Goal: Information Seeking & Learning: Learn about a topic

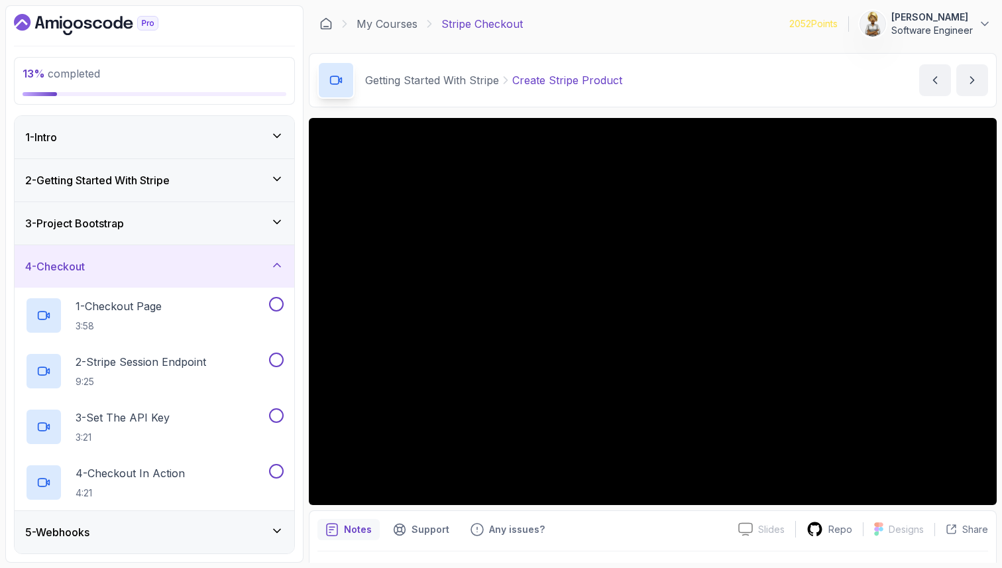
scroll to position [86, 0]
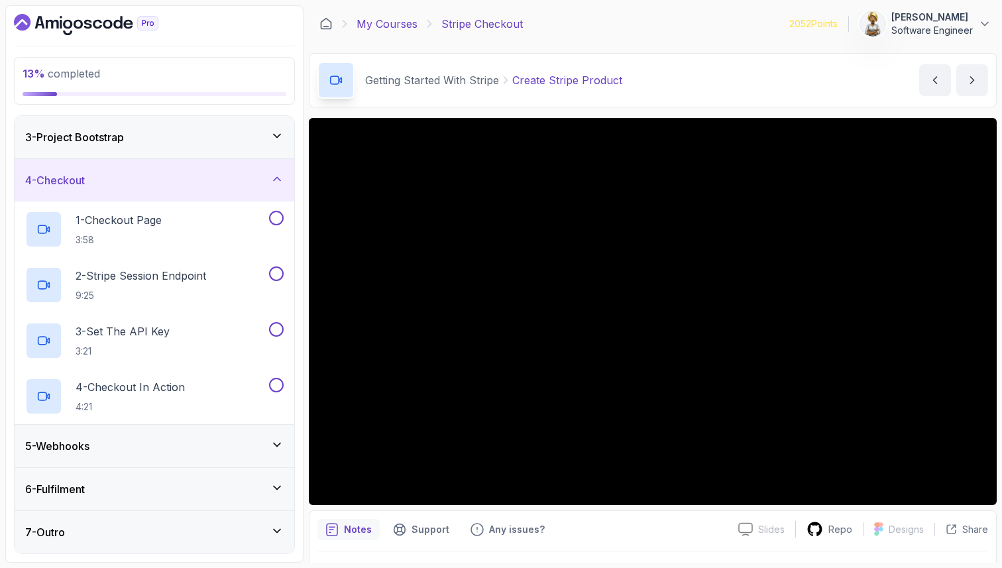
click at [386, 22] on link "My Courses" at bounding box center [386, 24] width 61 height 16
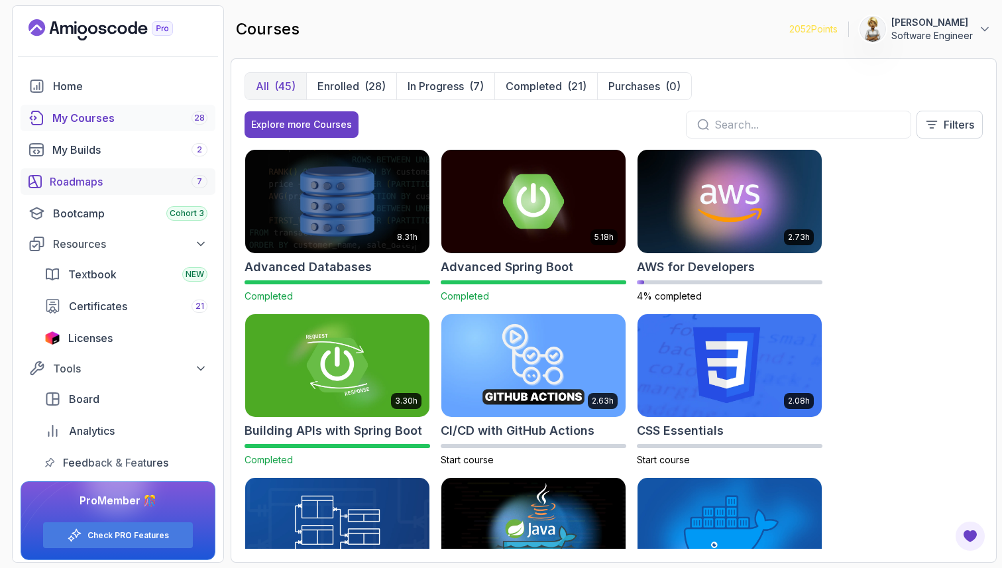
click at [74, 180] on div "Roadmaps 7" at bounding box center [129, 182] width 158 height 16
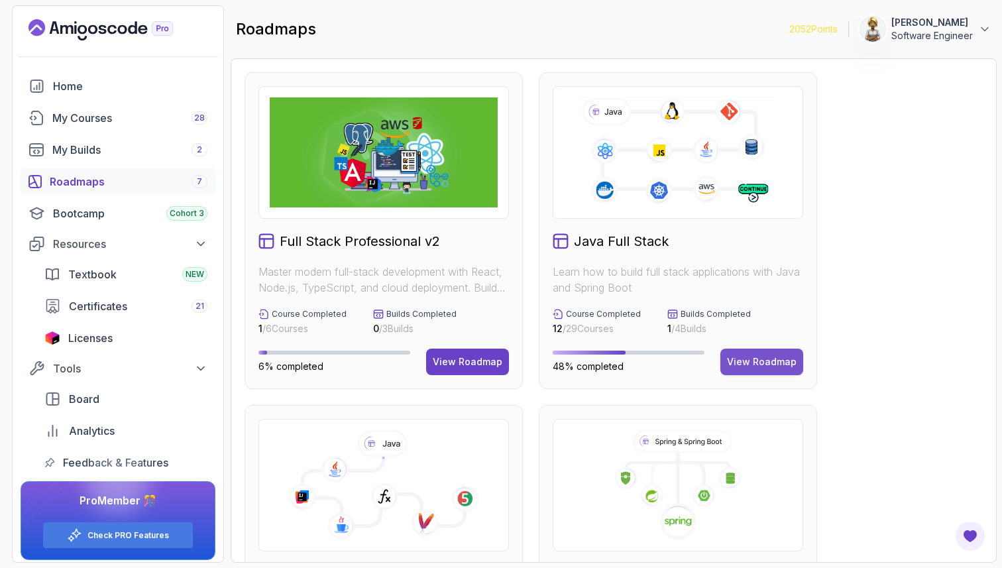
click at [746, 358] on div "View Roadmap" at bounding box center [762, 361] width 70 height 13
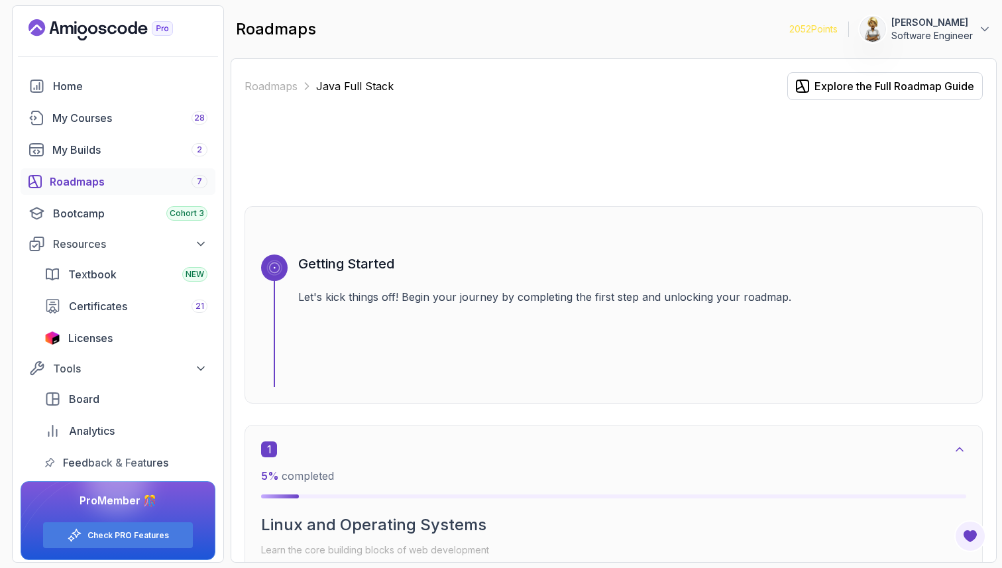
click at [988, 313] on div "Roadmaps Java Full Stack Explore the Full Roadmap Guide Getting Started Let's k…" at bounding box center [614, 310] width 766 height 504
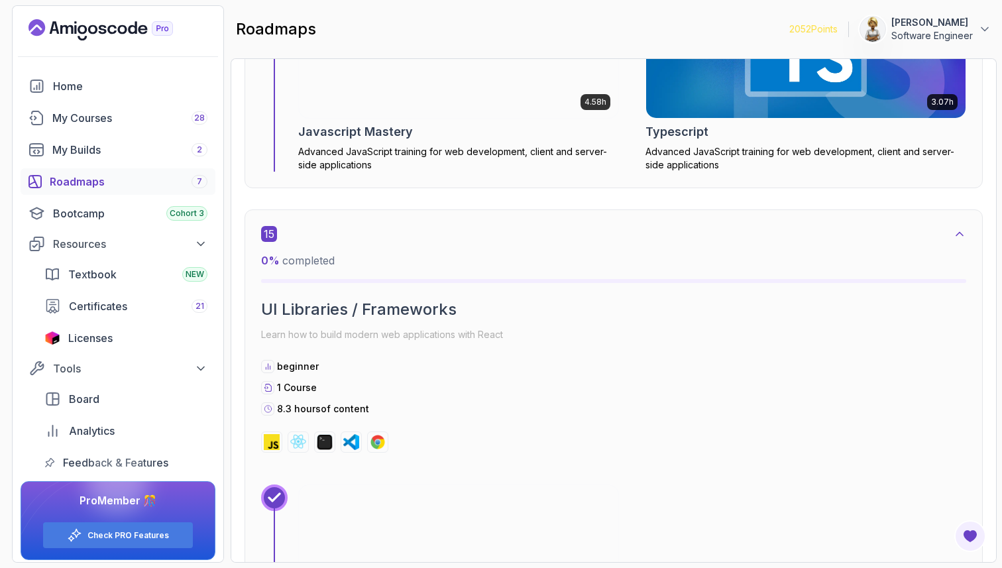
scroll to position [9087, 0]
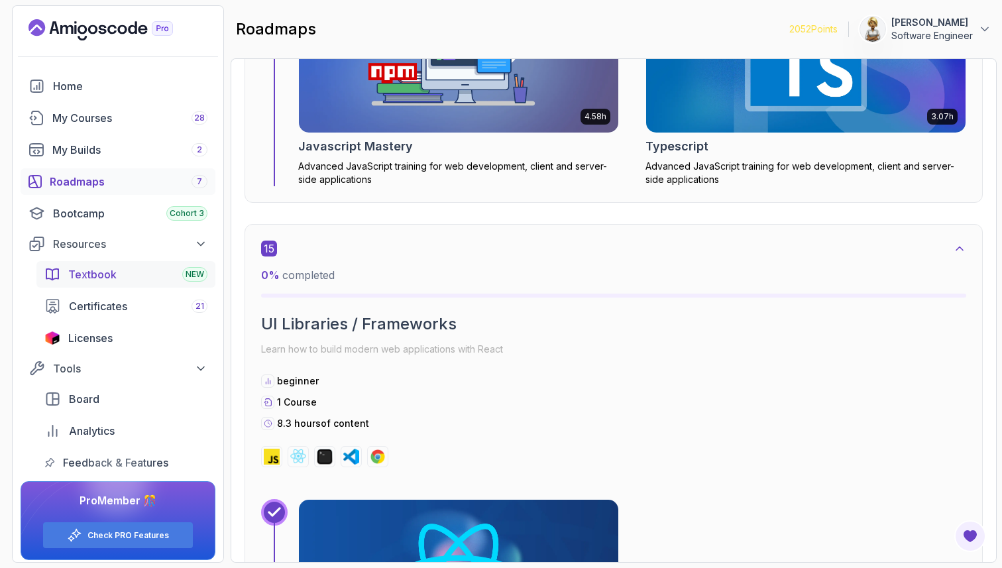
click at [83, 268] on span "Textbook" at bounding box center [92, 274] width 48 height 16
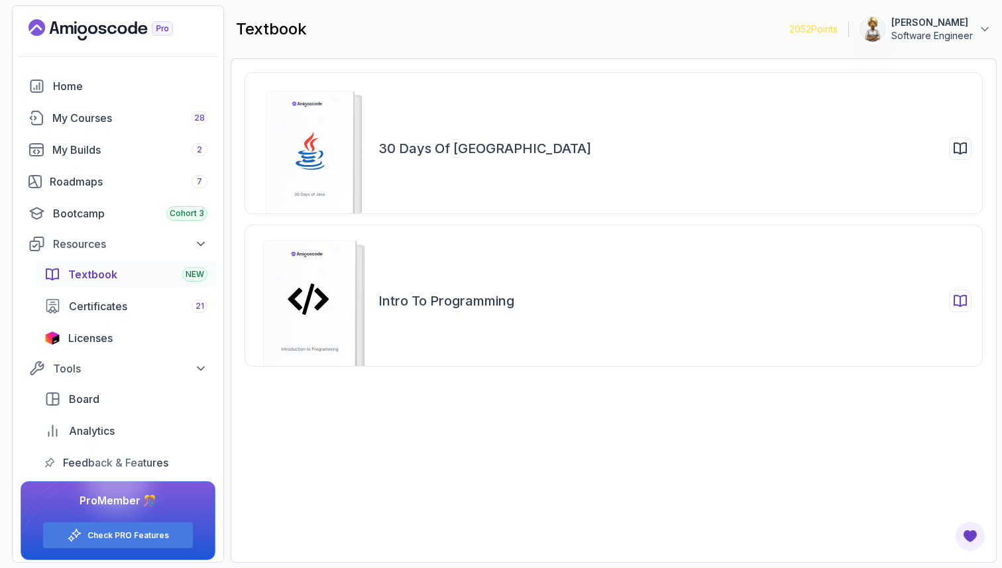
click at [340, 315] on rect at bounding box center [310, 309] width 92 height 138
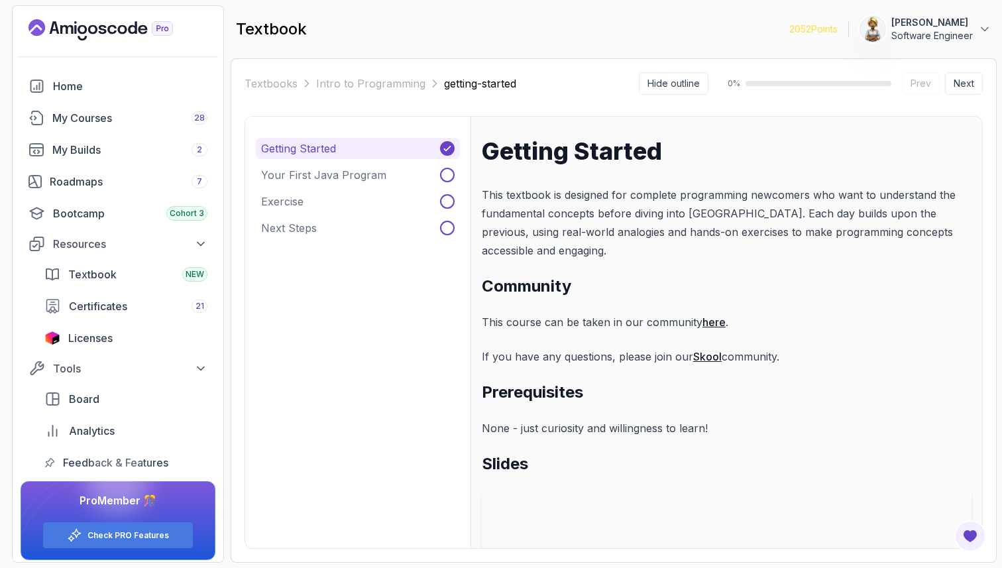
click at [655, 271] on div "Getting Started This textbook is designed for complete programming newcomers wh…" at bounding box center [726, 480] width 489 height 684
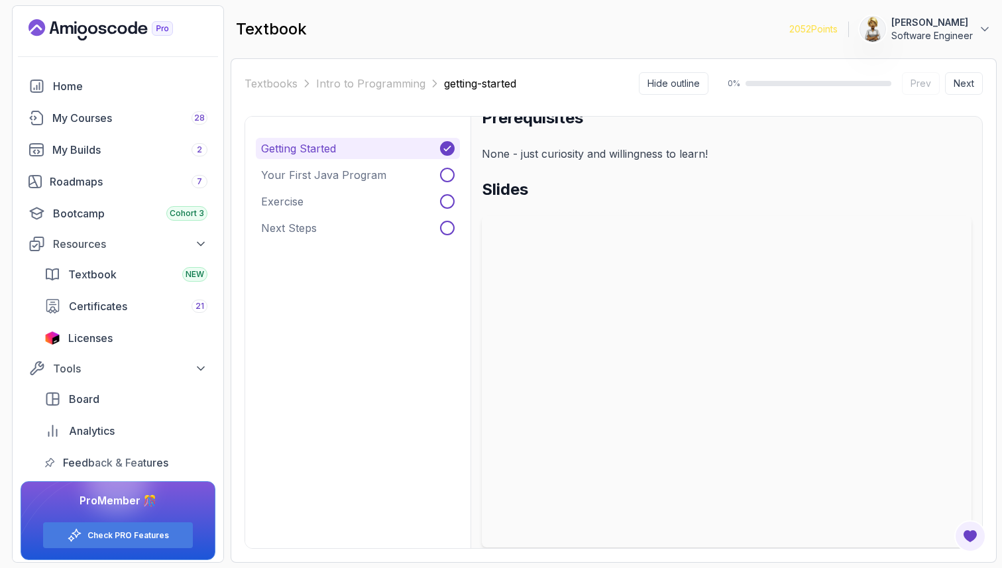
scroll to position [295, 0]
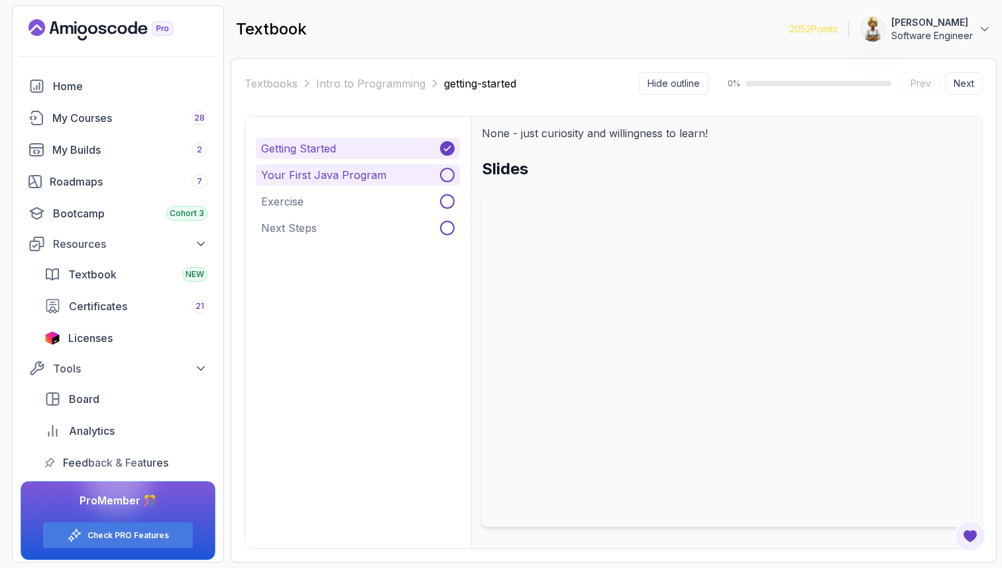
click at [326, 174] on p "Your First Java Program" at bounding box center [323, 175] width 125 height 16
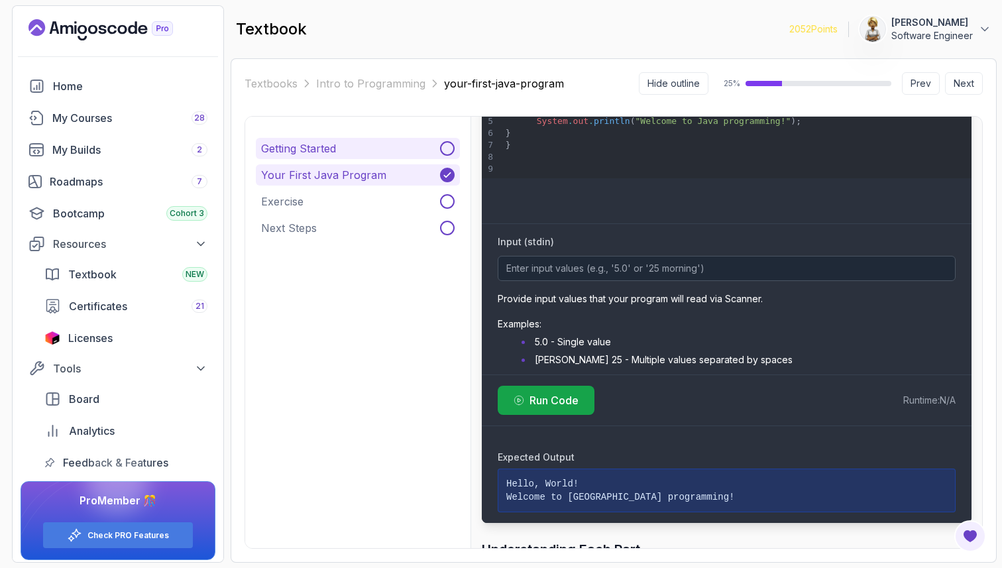
click at [313, 146] on p "Getting Started" at bounding box center [298, 148] width 75 height 16
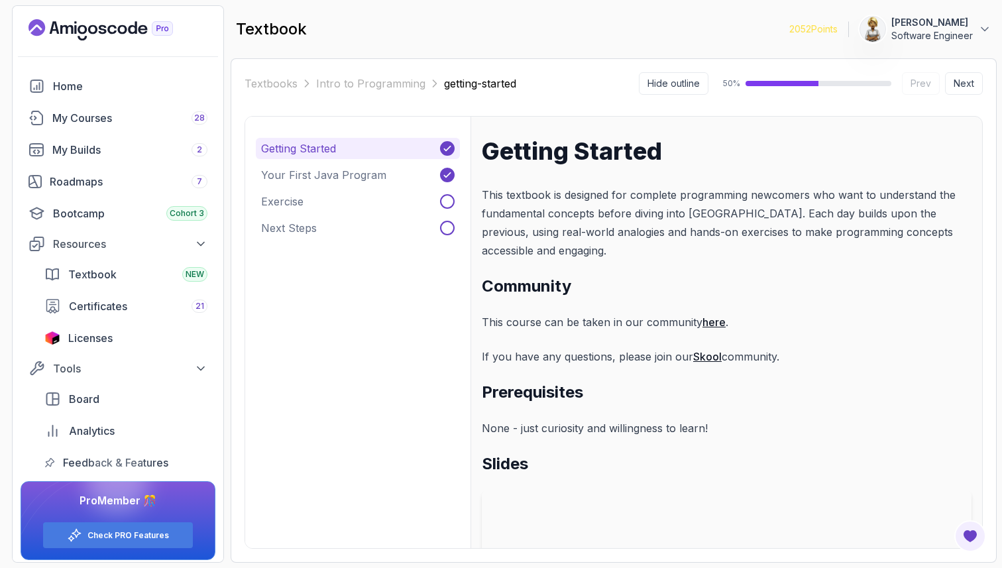
click at [705, 356] on link "Skool" at bounding box center [707, 356] width 28 height 13
click at [338, 203] on button "Exercise" at bounding box center [358, 201] width 204 height 21
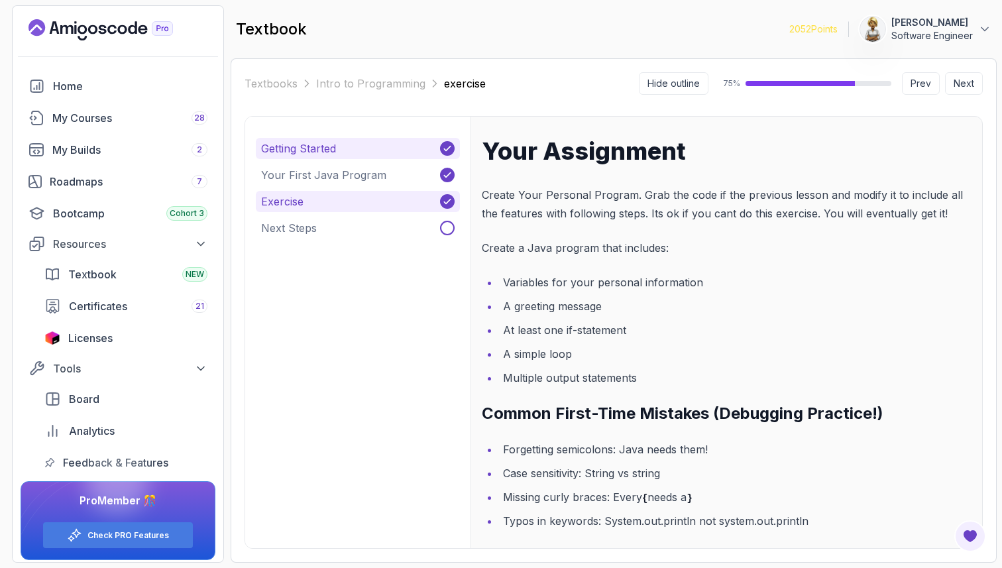
click at [346, 147] on button "Getting Started" at bounding box center [358, 148] width 204 height 21
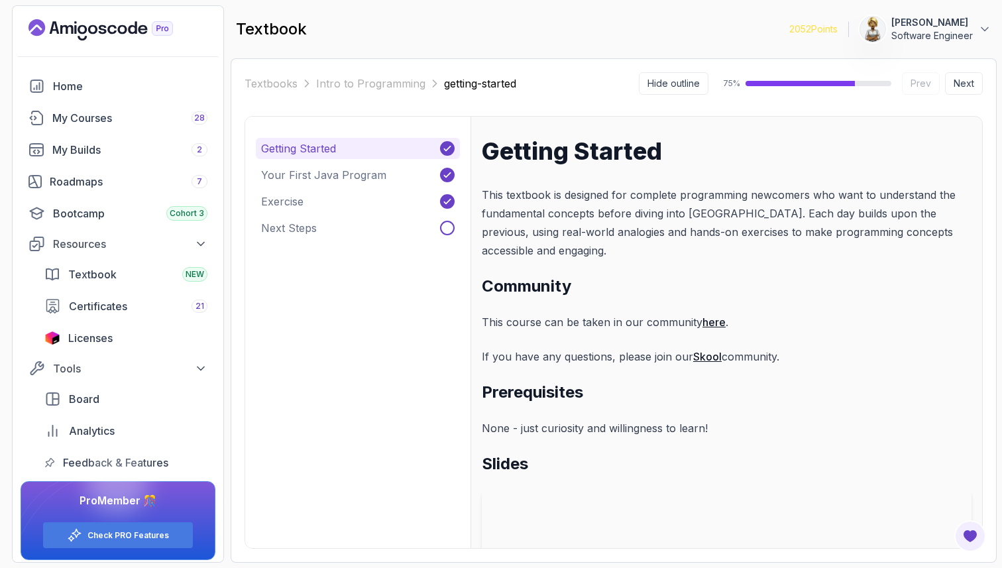
click at [569, 429] on p "None - just curiosity and willingness to learn!" at bounding box center [726, 428] width 489 height 19
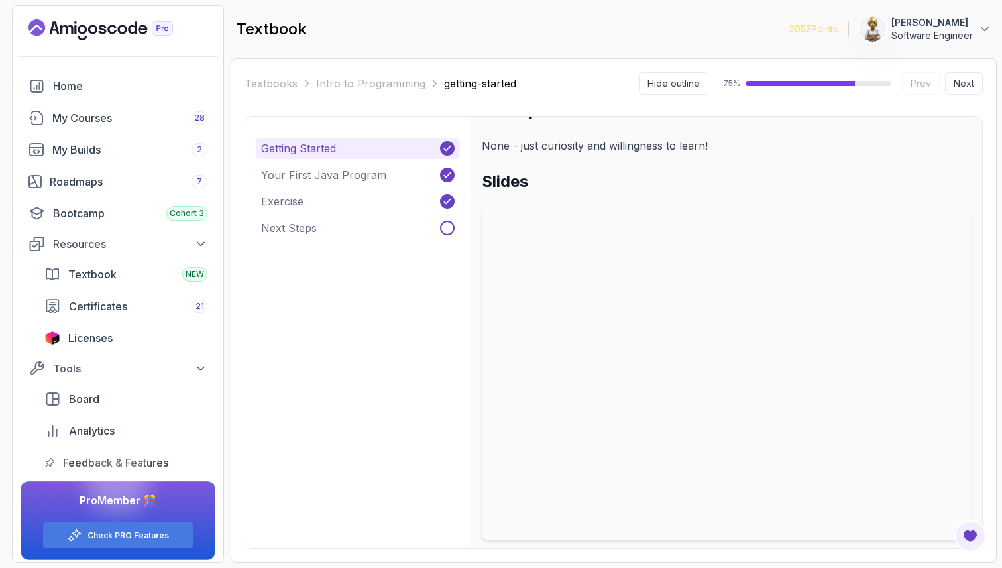
scroll to position [295, 0]
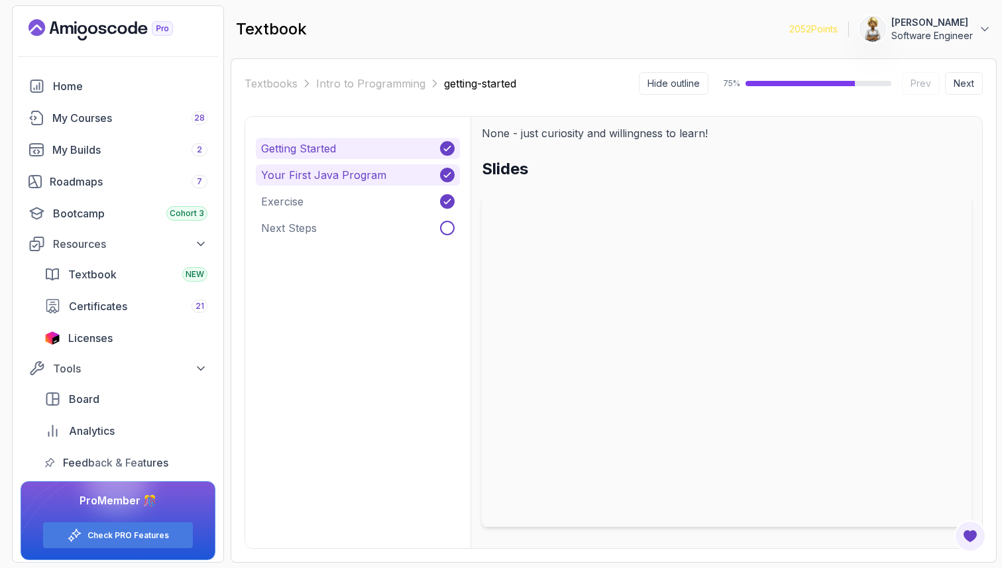
click at [360, 179] on p "Your First Java Program" at bounding box center [323, 175] width 125 height 16
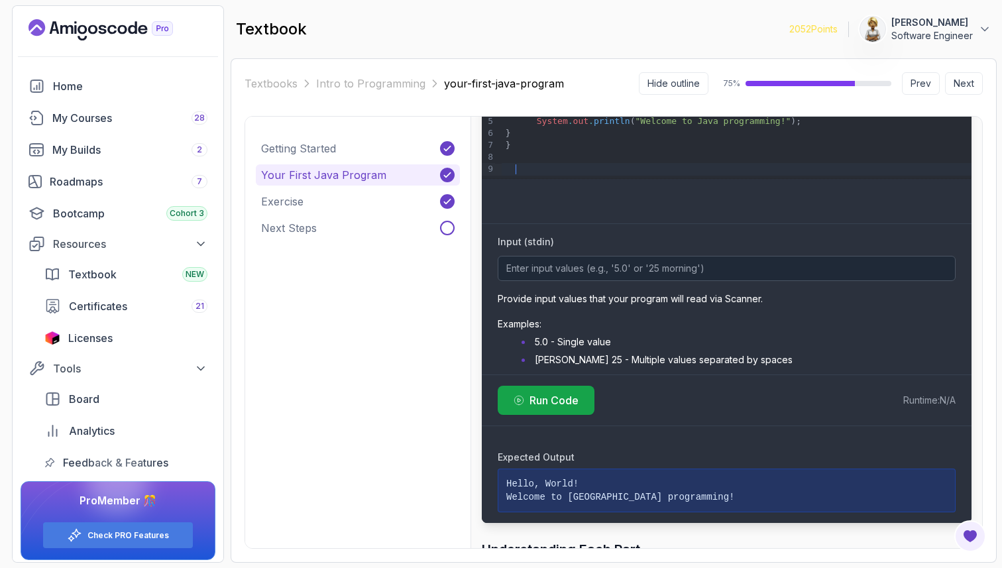
click at [766, 196] on div "9 1 2 3 4 5 6 7 8 9 › ⌄ ⌄ public class HelloWorld { public static void main ( S…" at bounding box center [726, 143] width 489 height 159
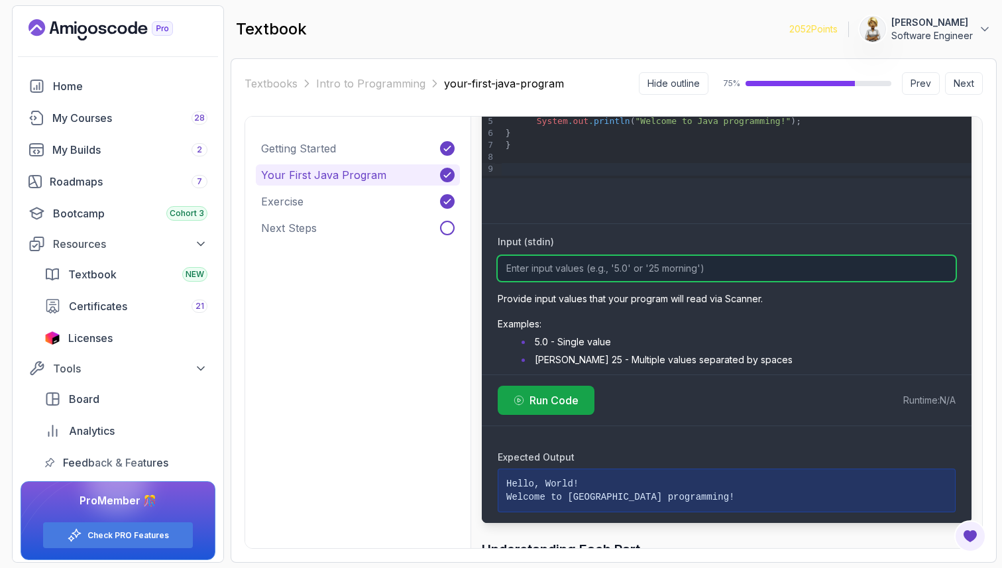
click at [515, 268] on input "Input (stdin)" at bounding box center [726, 268] width 458 height 25
type input "5.0"
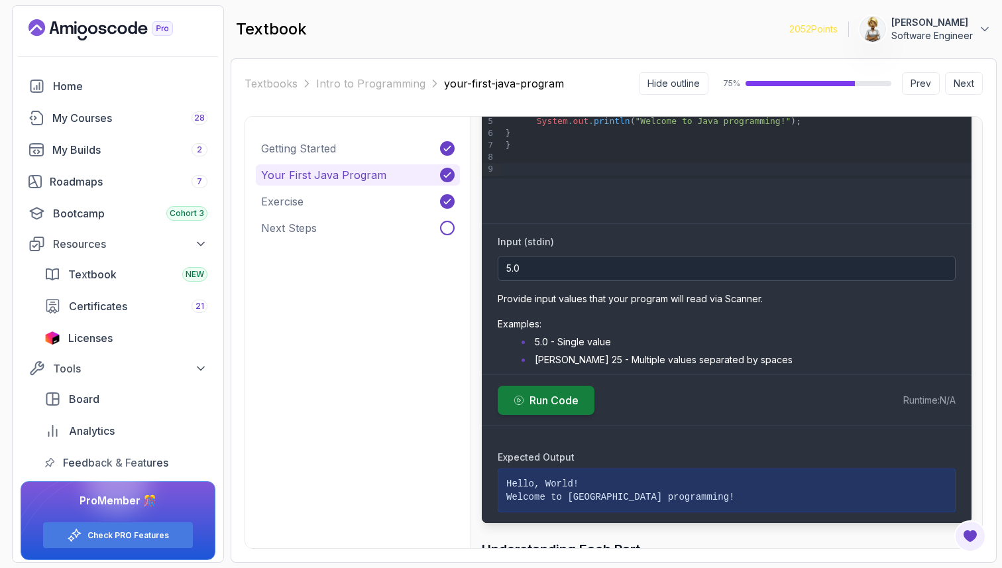
click at [537, 399] on span "Run Code" at bounding box center [553, 400] width 49 height 16
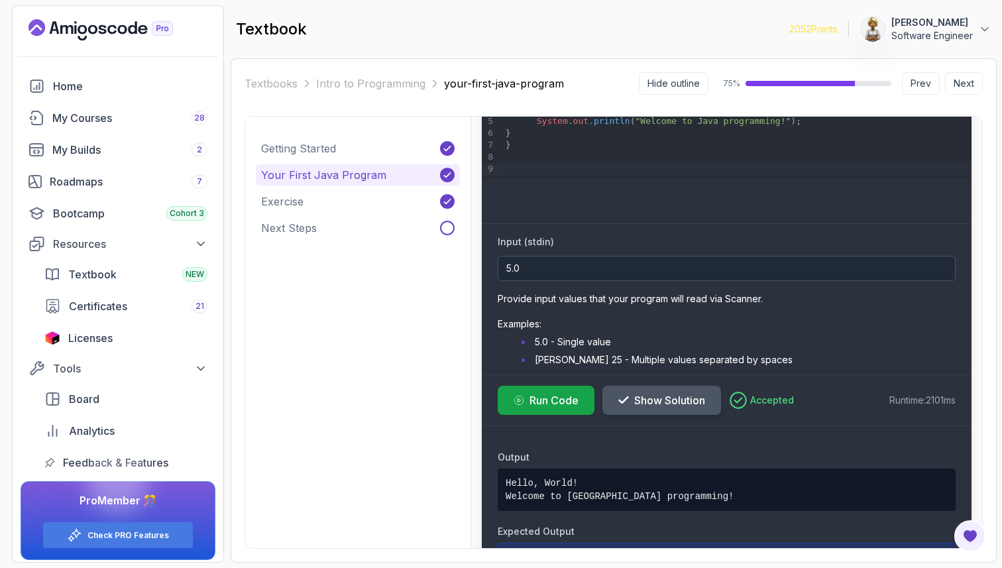
click at [663, 403] on span "Show Solution" at bounding box center [669, 400] width 71 height 16
click at [651, 402] on span "Hide Solution" at bounding box center [667, 400] width 66 height 16
click at [336, 199] on button "Exercise" at bounding box center [358, 201] width 204 height 21
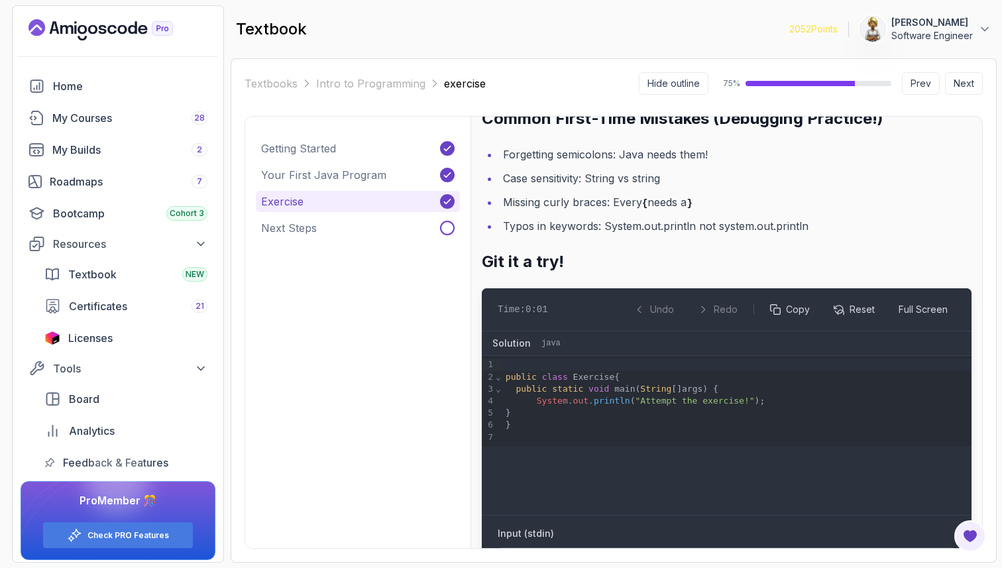
click at [852, 161] on li "Forgetting semicolons: Java needs them!" at bounding box center [735, 154] width 472 height 19
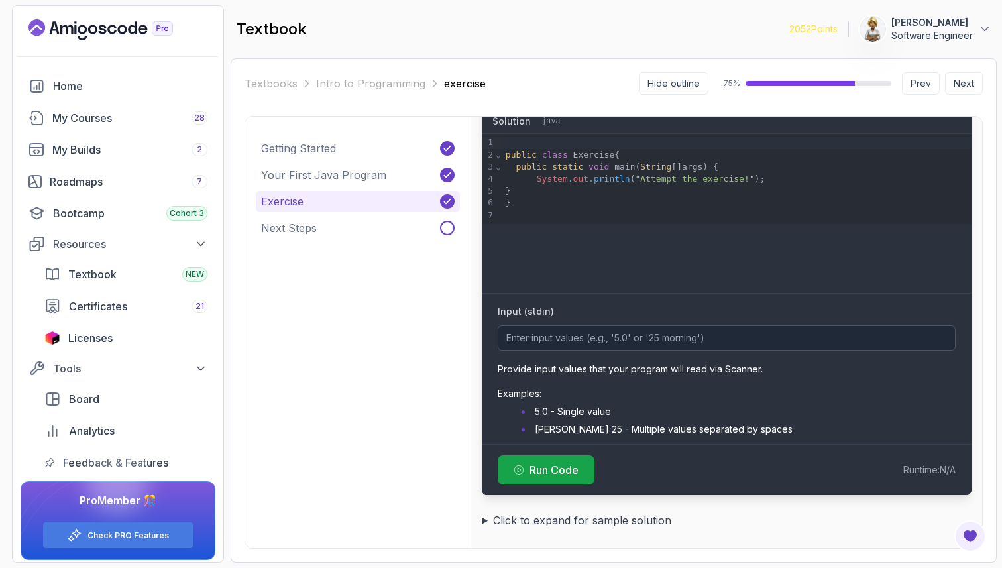
scroll to position [519, 0]
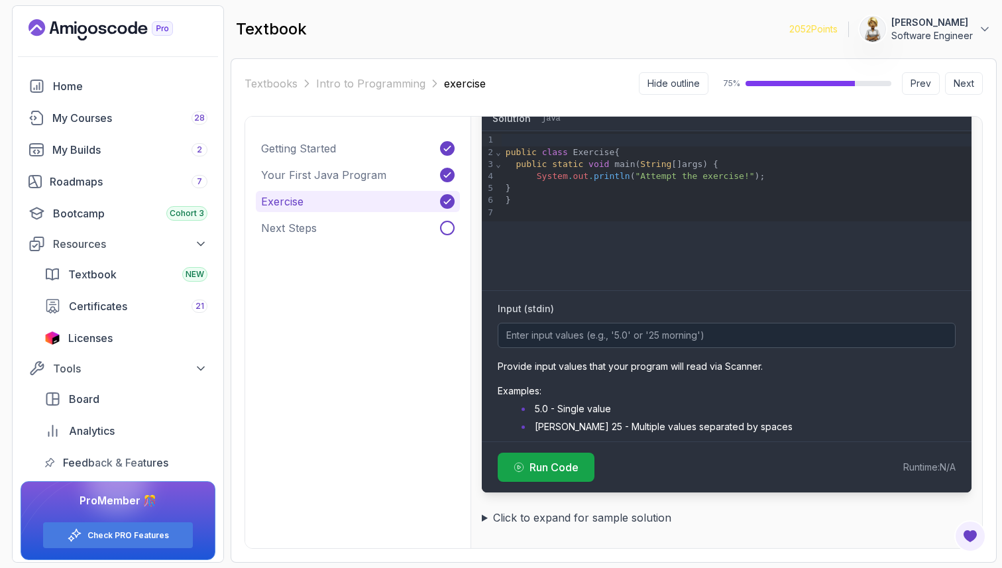
click at [586, 515] on summary "Click to expand for sample solution" at bounding box center [726, 517] width 489 height 19
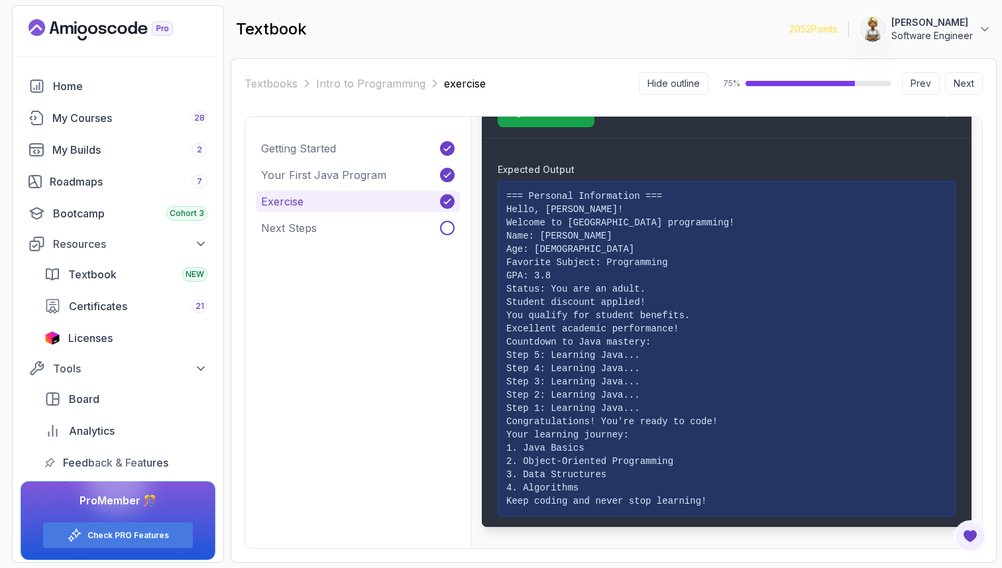
scroll to position [1974, 0]
click at [379, 230] on button "Next Steps" at bounding box center [358, 227] width 204 height 21
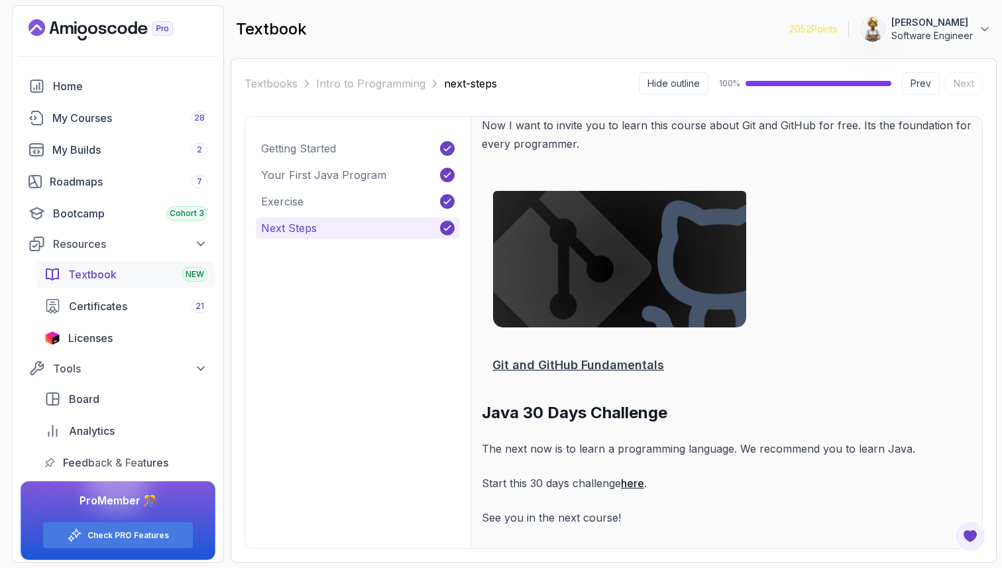
click at [92, 276] on span "Textbook" at bounding box center [92, 274] width 48 height 16
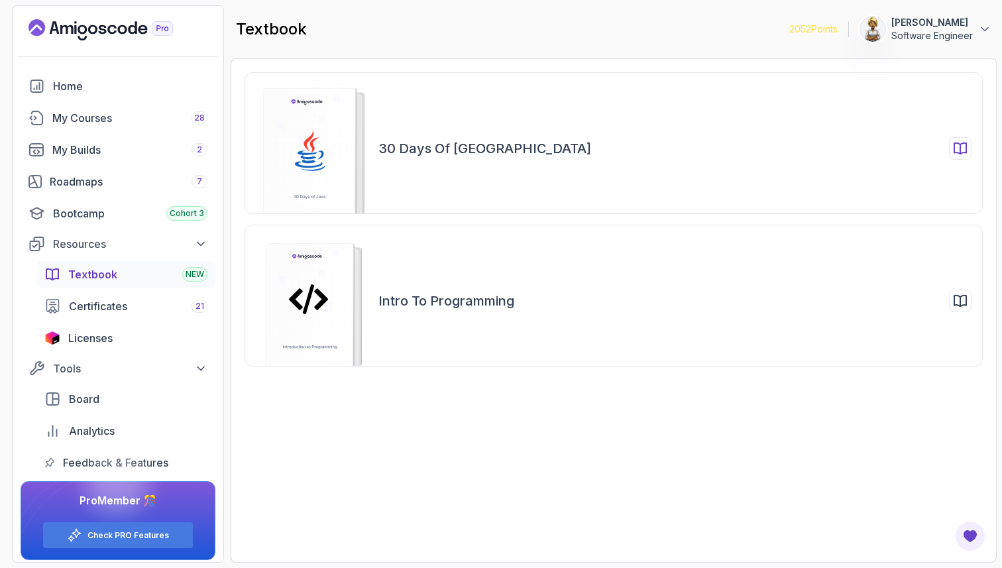
click at [327, 164] on rect at bounding box center [310, 157] width 92 height 138
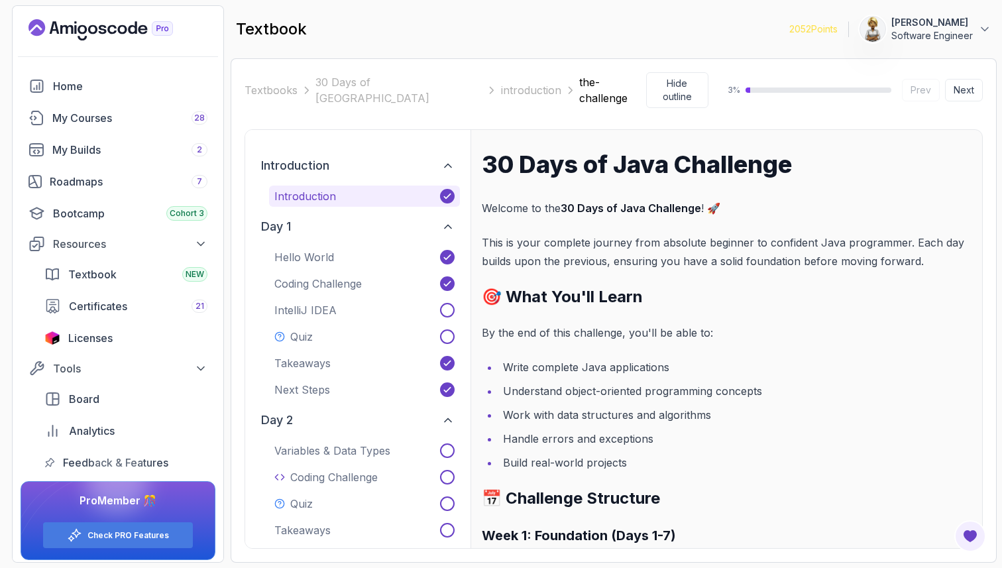
click at [340, 311] on div "Hello World Coding Challenge IntelliJ IDEA Quiz Takeaways Next Steps" at bounding box center [364, 323] width 191 height 154
click at [342, 301] on button "IntelliJ IDEA" at bounding box center [364, 309] width 191 height 21
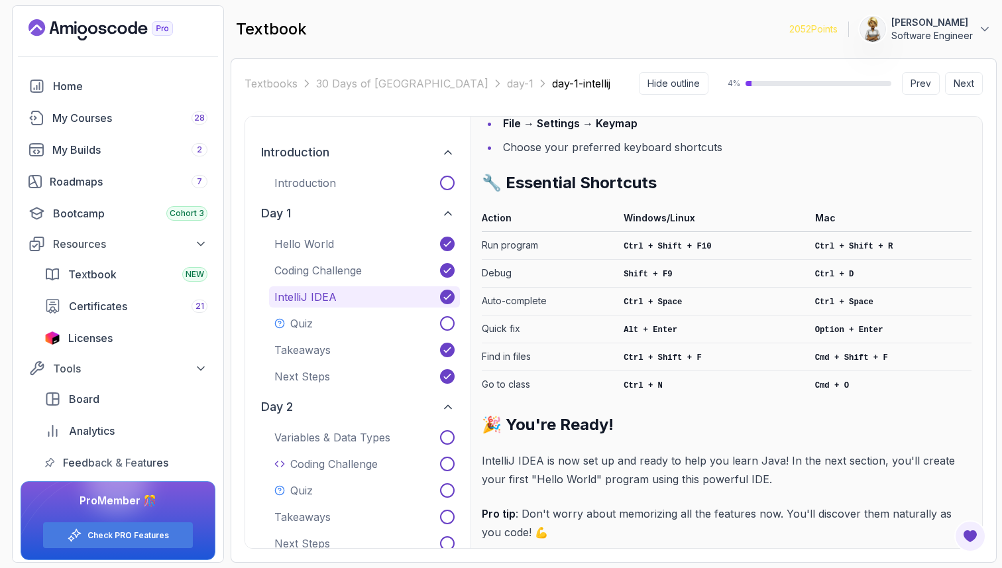
scroll to position [2378, 0]
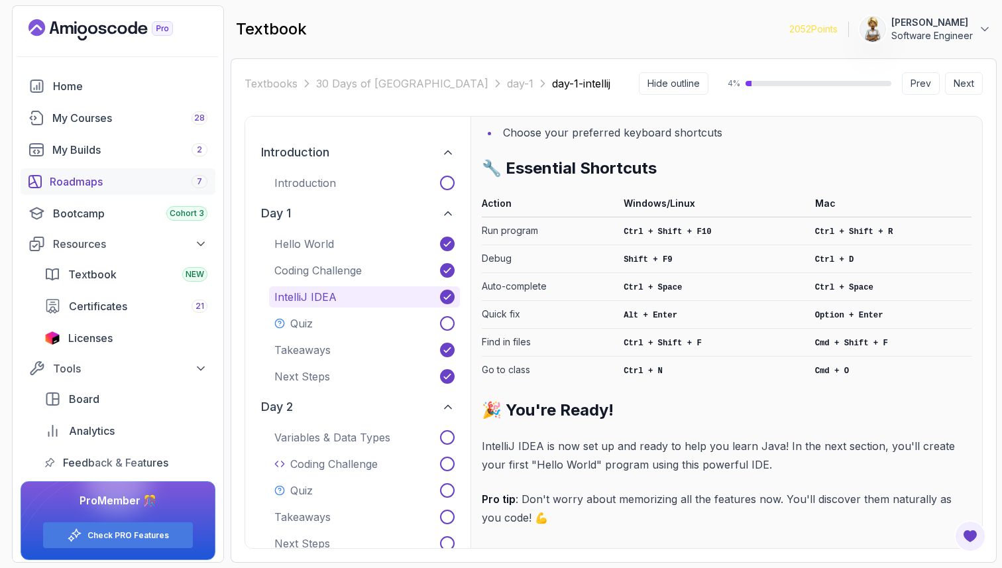
click at [77, 179] on div "Roadmaps 7" at bounding box center [129, 182] width 158 height 16
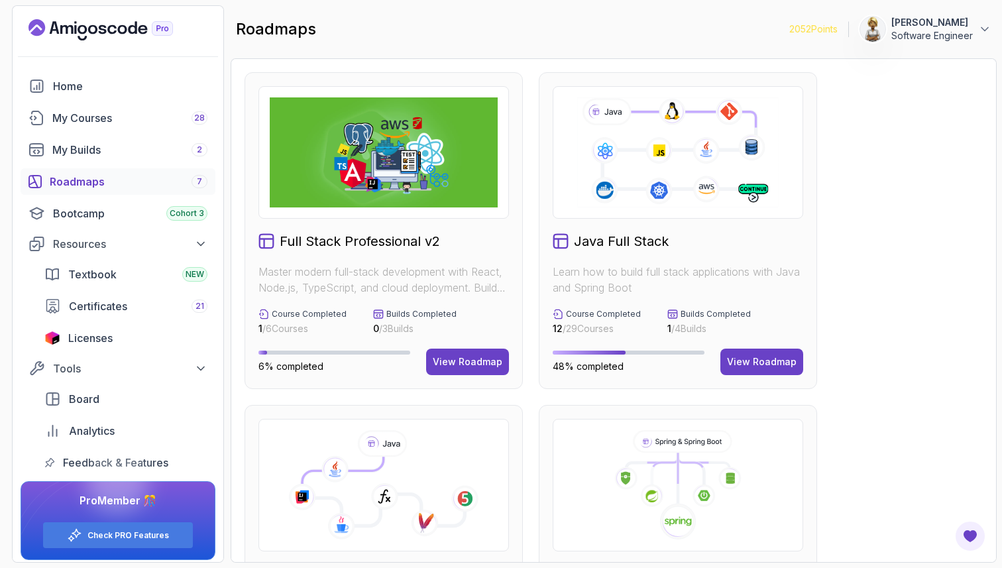
click at [813, 305] on div "Java Full Stack Learn how to build full stack applications with Java and Spring…" at bounding box center [678, 230] width 278 height 317
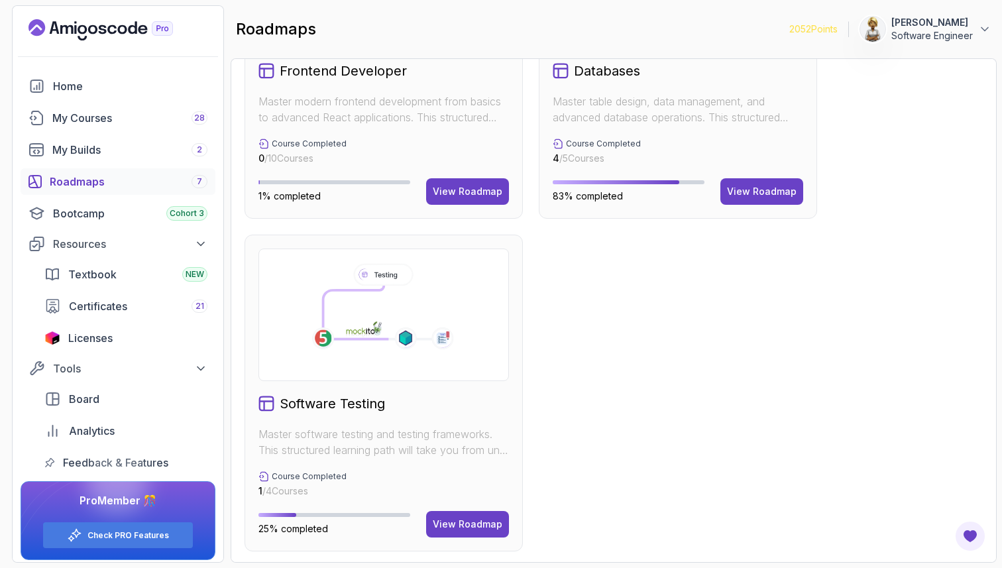
scroll to position [838, 0]
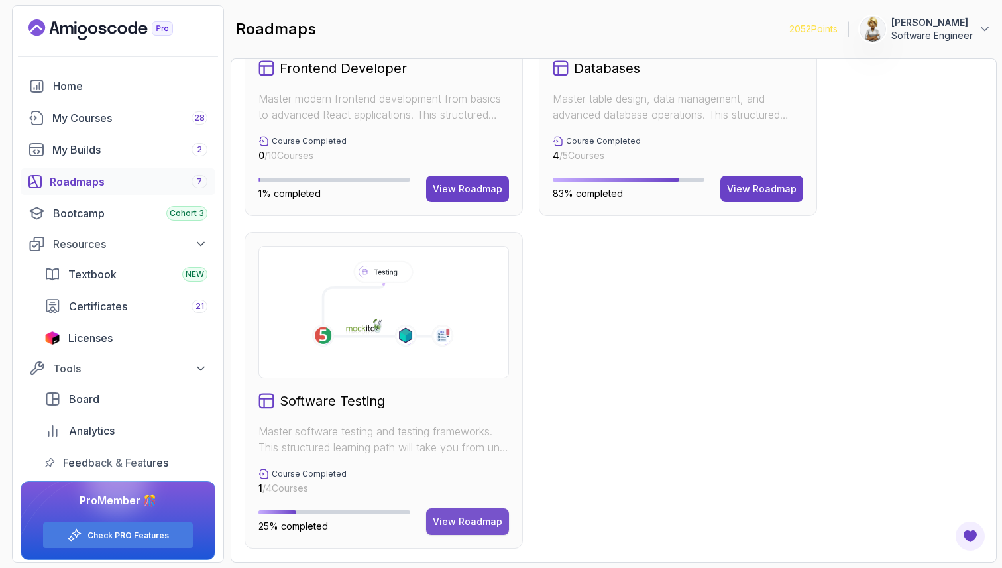
click at [458, 516] on div "View Roadmap" at bounding box center [468, 521] width 70 height 13
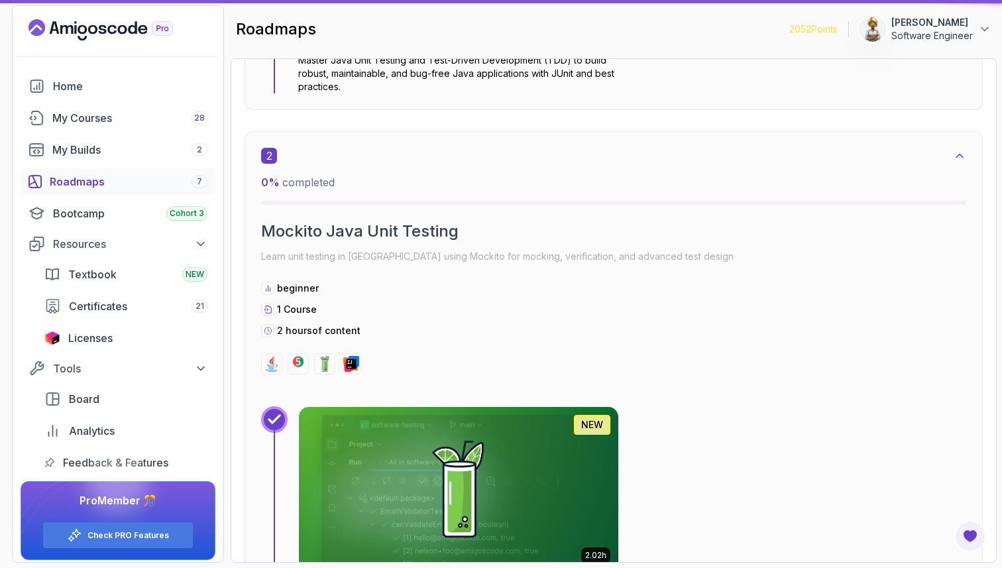
scroll to position [13, 0]
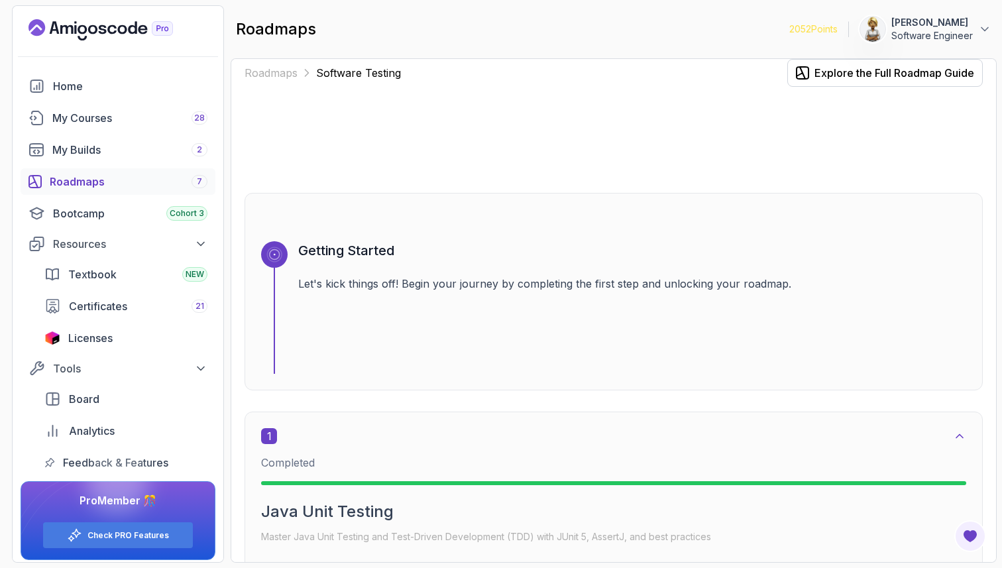
click at [993, 313] on div "Roadmaps Software Testing Explore the Full Roadmap Guide Getting Started Let's …" at bounding box center [614, 310] width 766 height 504
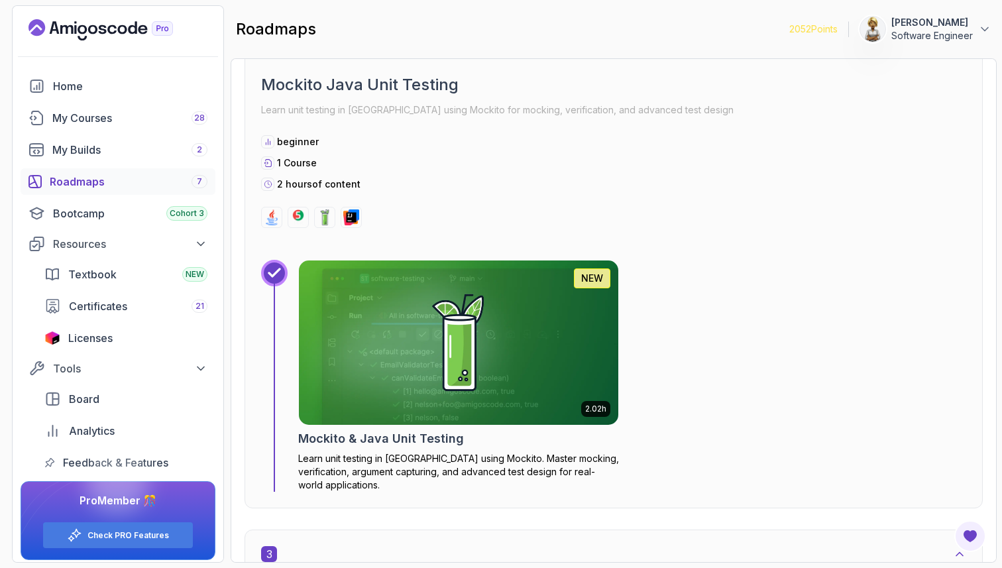
scroll to position [941, 0]
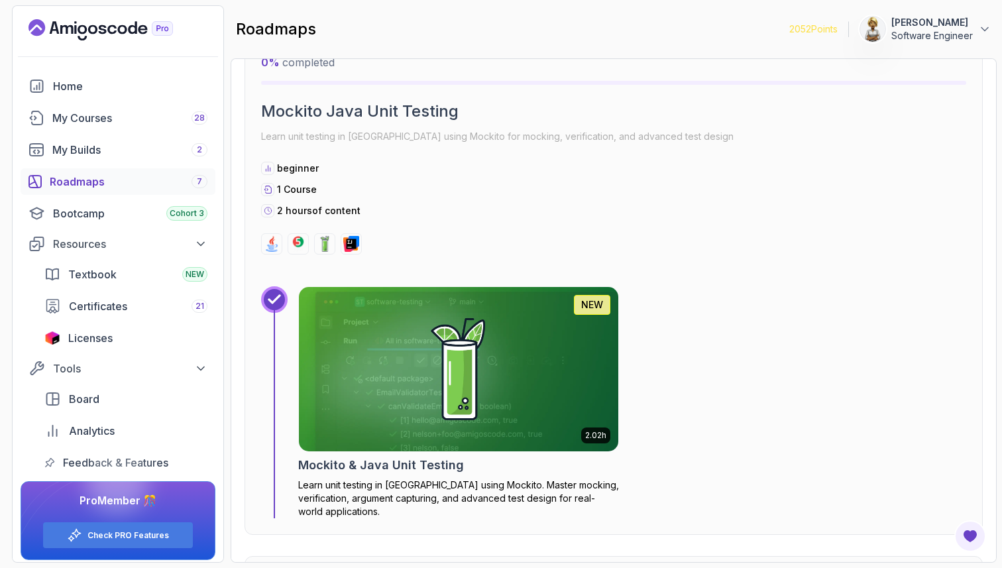
click at [400, 387] on img at bounding box center [458, 369] width 335 height 172
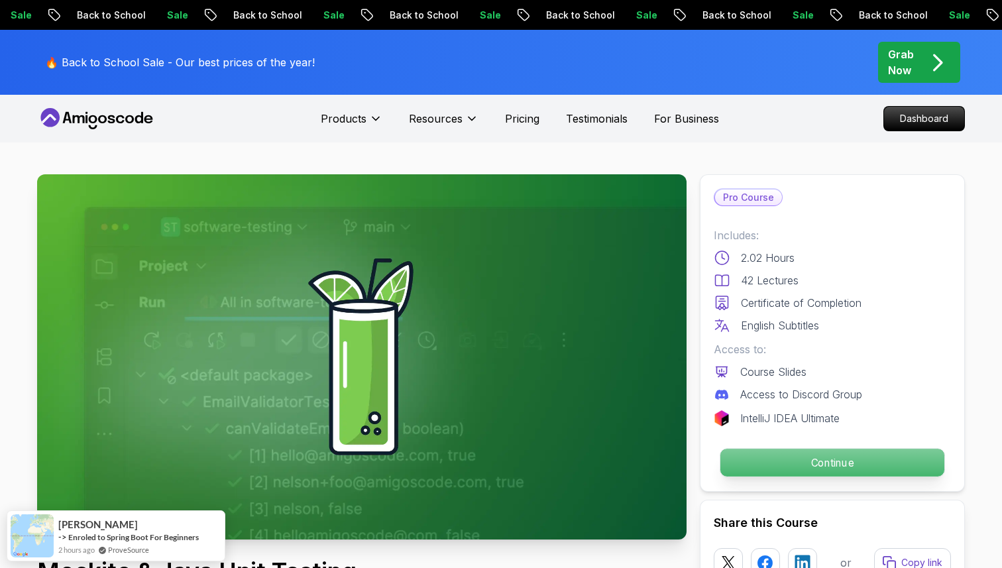
click at [825, 459] on p "Continue" at bounding box center [832, 462] width 224 height 28
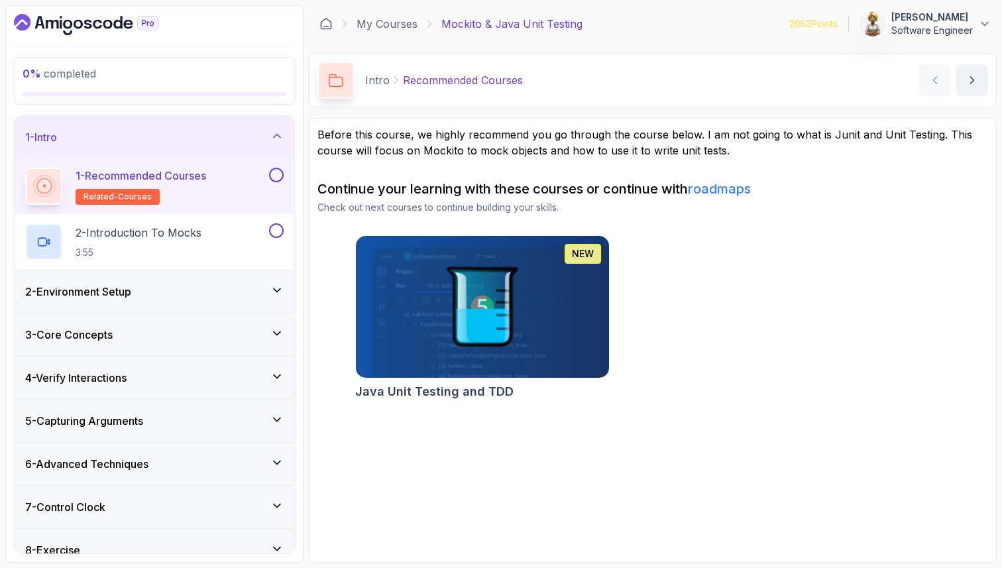
click at [279, 175] on button at bounding box center [276, 175] width 15 height 15
click at [213, 237] on div "2 - Introduction To Mocks 3:55" at bounding box center [145, 241] width 241 height 37
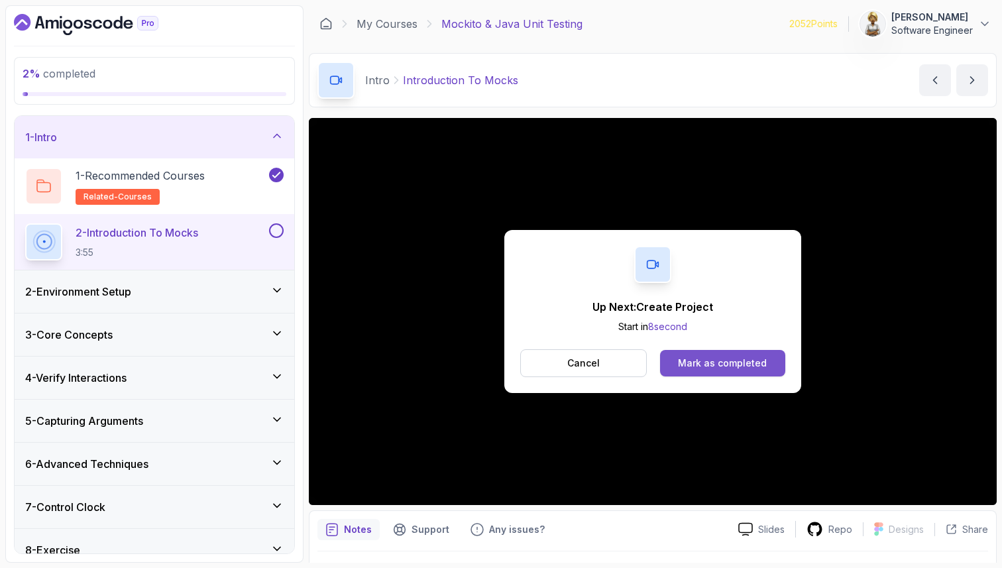
click at [715, 364] on div "Mark as completed" at bounding box center [722, 362] width 89 height 13
